Goal: Find contact information: Find contact information

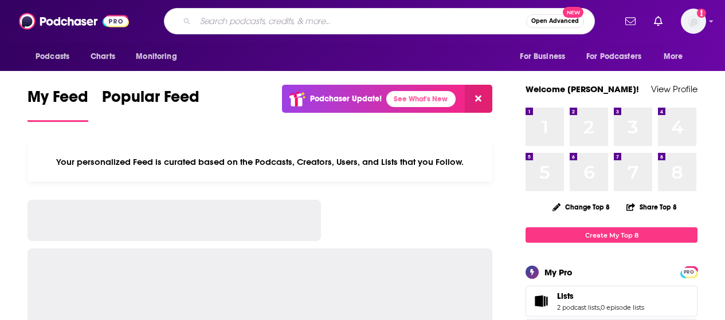
click at [299, 21] on input "Search podcasts, credits, & more..." at bounding box center [361, 21] width 331 height 18
type input "[PERSON_NAME]"
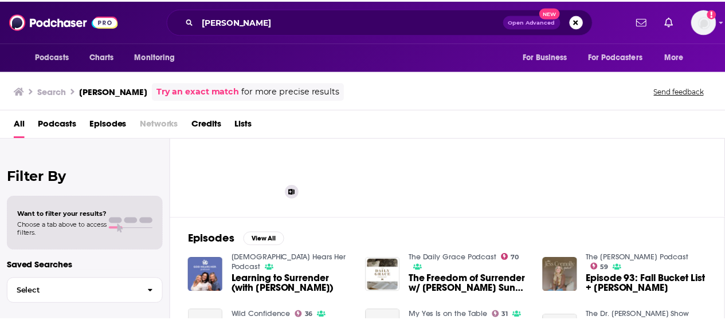
scroll to position [82, 0]
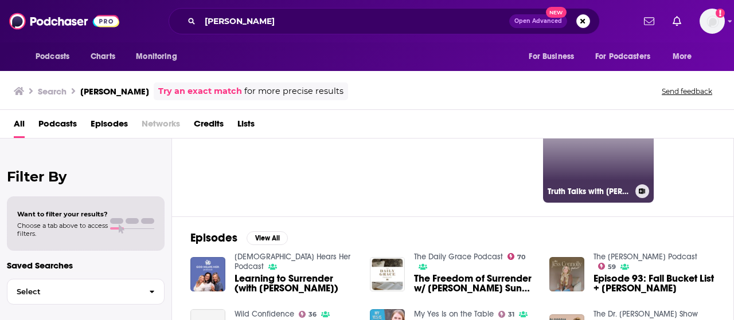
click at [603, 162] on link "55 Truth Talks with [PERSON_NAME]" at bounding box center [598, 147] width 111 height 111
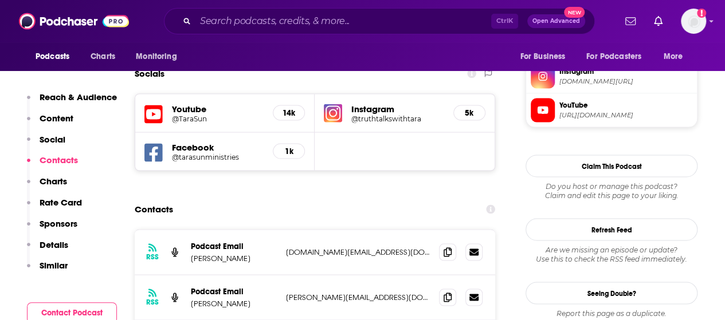
scroll to position [1015, 0]
drag, startPoint x: 394, startPoint y: 181, endPoint x: 267, endPoint y: 185, distance: 127.9
click at [0, 0] on div "Podcast Email [PERSON_NAME] [DOMAIN_NAME][EMAIL_ADDRESS][DOMAIN_NAME] [DOMAIN_N…" at bounding box center [0, 0] width 0 height 0
drag, startPoint x: 384, startPoint y: 229, endPoint x: 269, endPoint y: 232, distance: 114.7
click at [0, 0] on div "Podcast Email [PERSON_NAME] [PERSON_NAME][EMAIL_ADDRESS][DOMAIN_NAME] [PERSON_N…" at bounding box center [0, 0] width 0 height 0
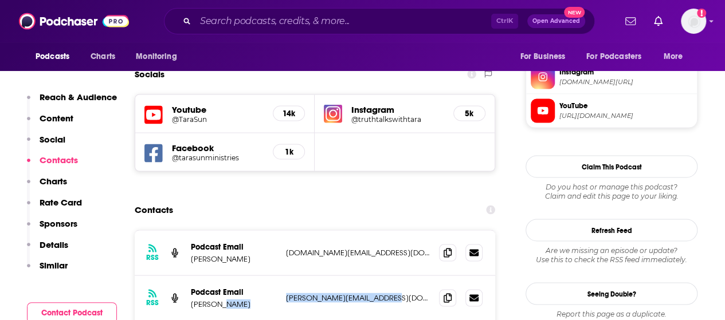
copy div "[PERSON_NAME][EMAIL_ADDRESS][DOMAIN_NAME]"
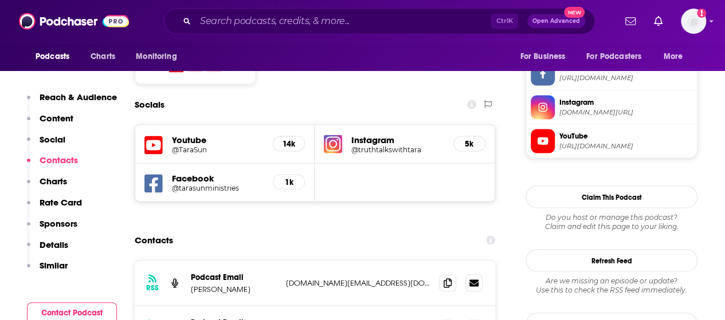
scroll to position [979, 0]
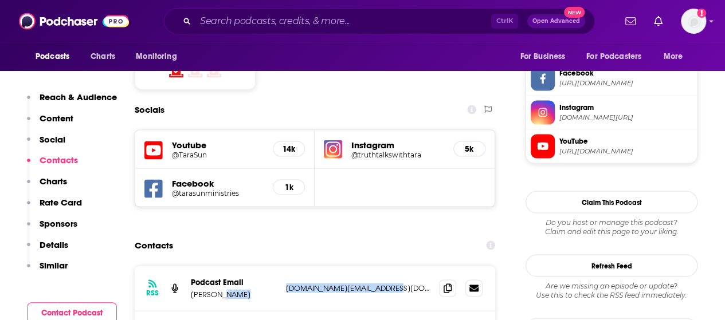
drag, startPoint x: 411, startPoint y: 217, endPoint x: 267, endPoint y: 220, distance: 143.4
click at [0, 0] on div "Podcast Email [PERSON_NAME] [DOMAIN_NAME][EMAIL_ADDRESS][DOMAIN_NAME] [DOMAIN_N…" at bounding box center [0, 0] width 0 height 0
copy div "[DOMAIN_NAME][EMAIL_ADDRESS][DOMAIN_NAME]"
